Goal: Task Accomplishment & Management: Use online tool/utility

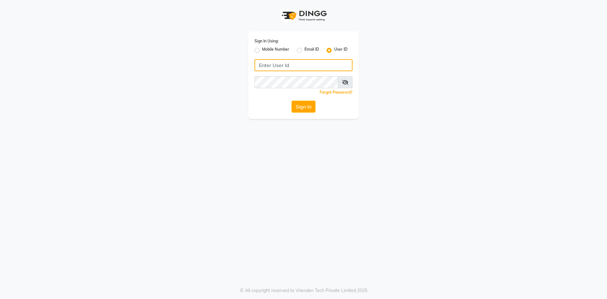
type input "e3619-01"
click at [295, 105] on button "Sign In" at bounding box center [303, 106] width 24 height 12
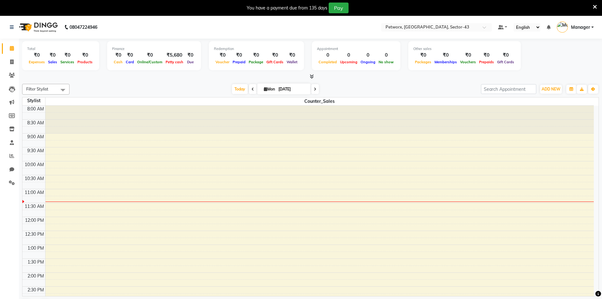
click at [174, 82] on div "Filter Stylist Select All Counter_Sales [DATE] [DATE] Toggle Dropdown Add Appoi…" at bounding box center [310, 197] width 577 height 232
